Goal: Navigation & Orientation: Find specific page/section

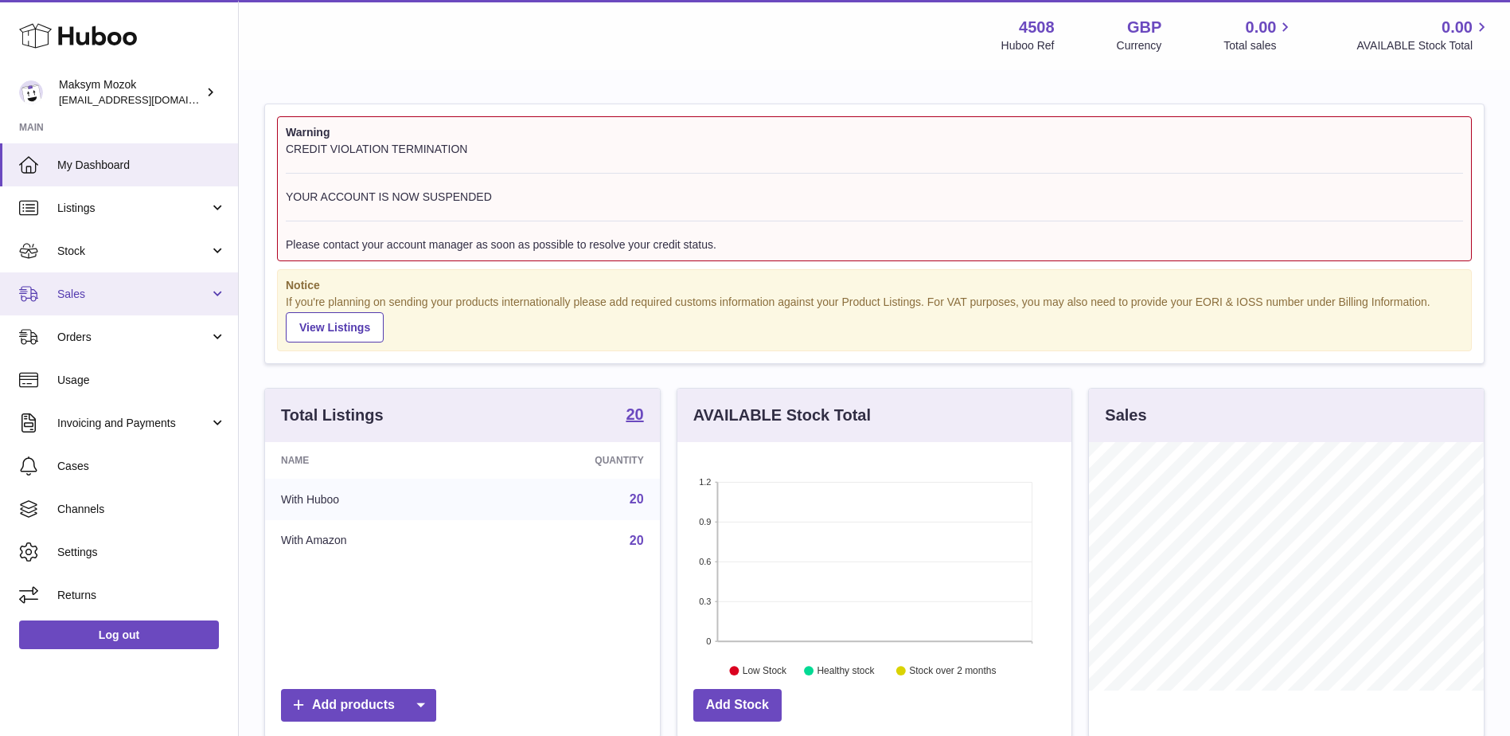
scroll to position [248, 394]
click at [138, 264] on link "Stock" at bounding box center [119, 250] width 238 height 43
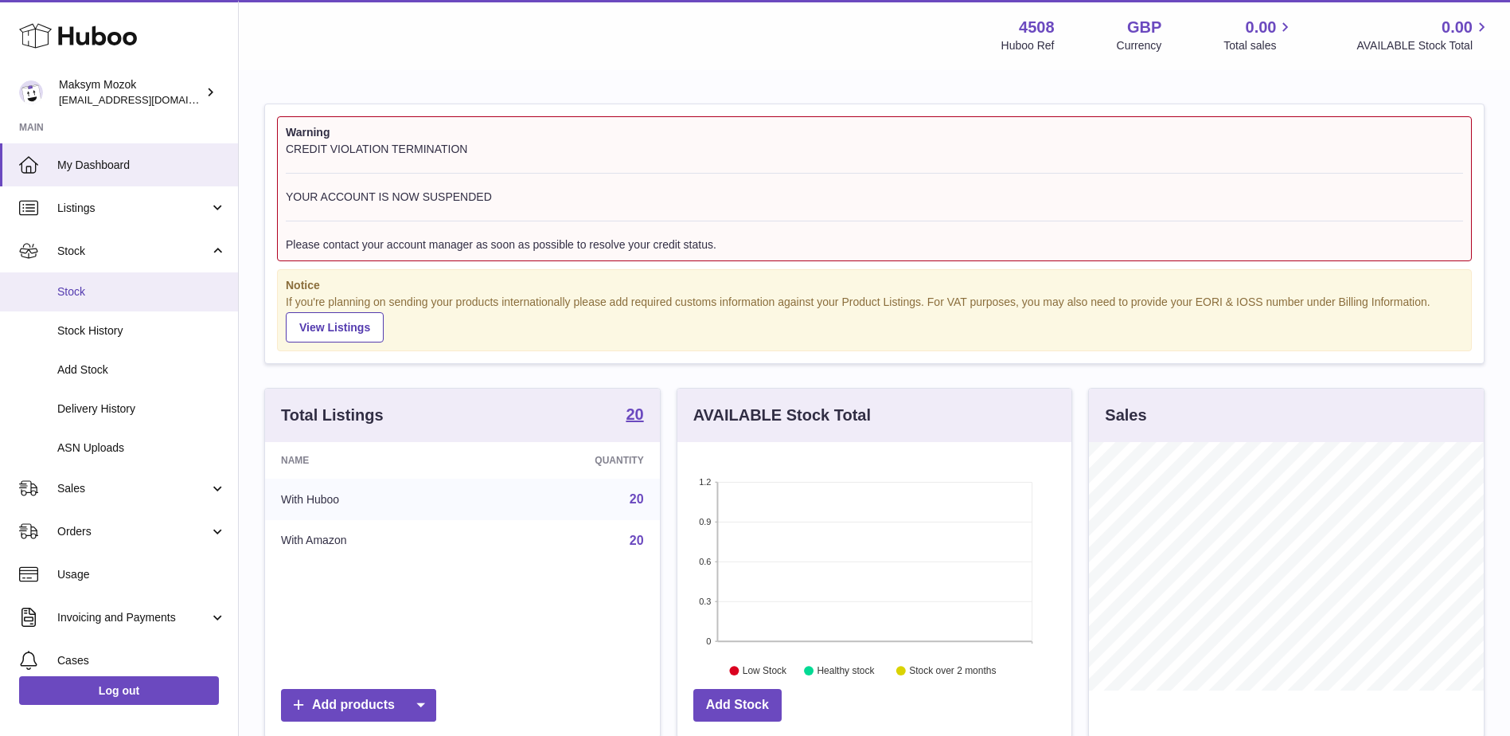
click at [137, 290] on span "Stock" at bounding box center [141, 291] width 169 height 15
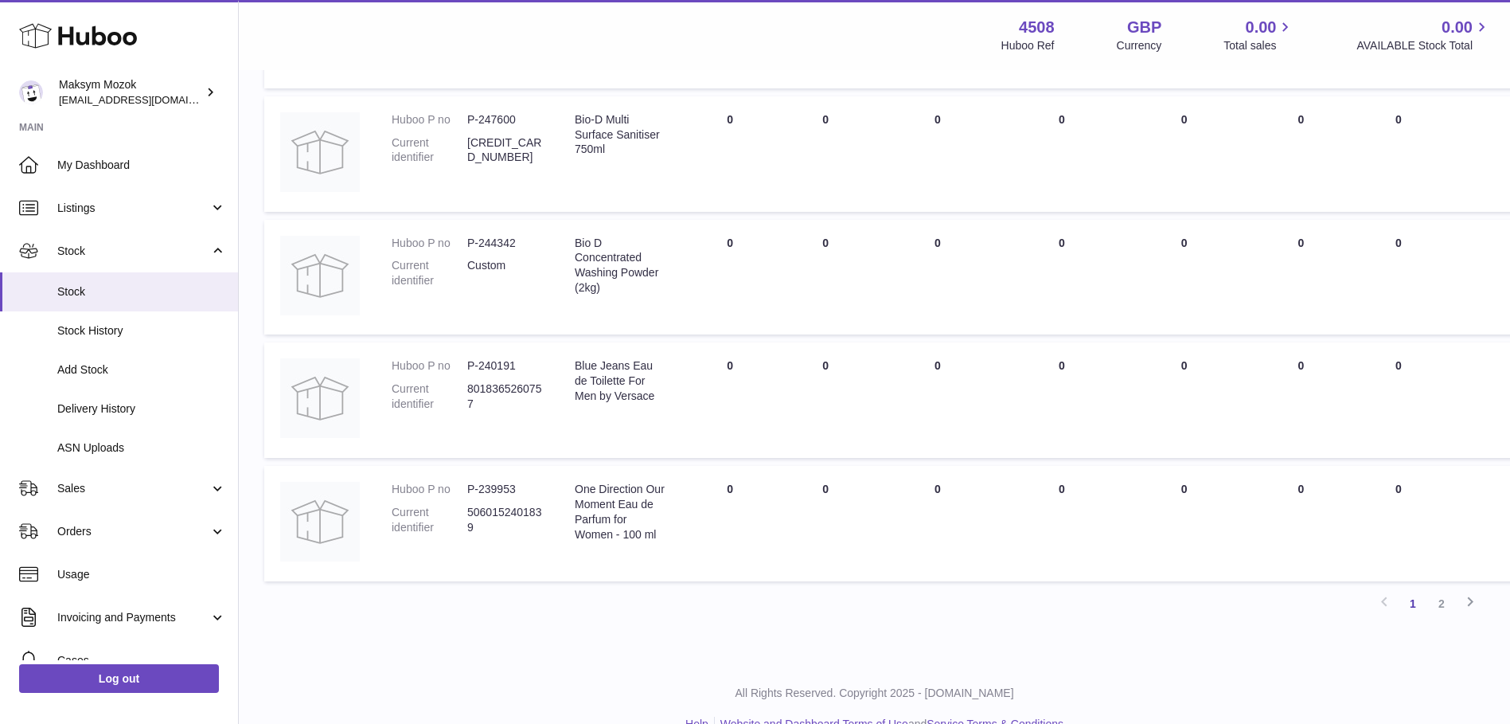
scroll to position [1088, 0]
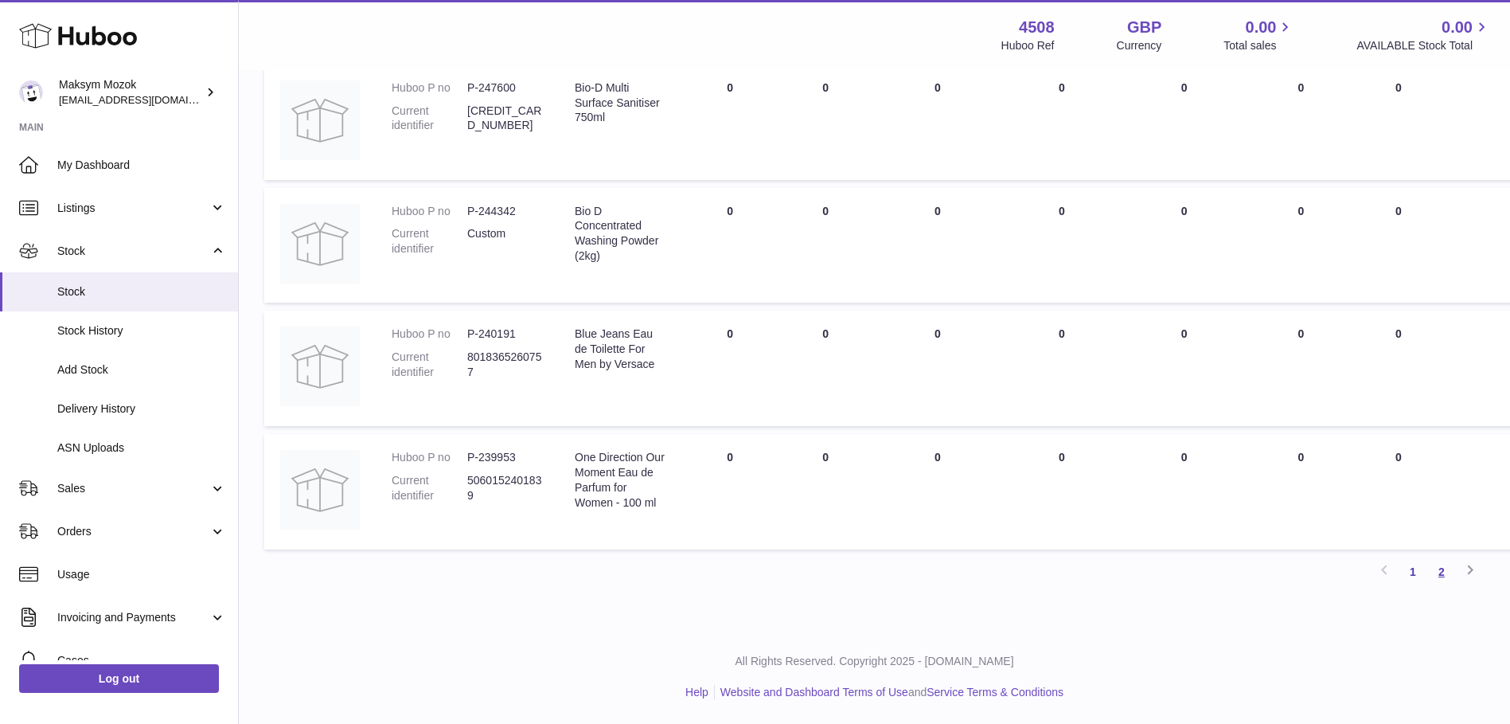
click at [1436, 575] on link "2" at bounding box center [1441, 571] width 29 height 29
